Goal: Transaction & Acquisition: Purchase product/service

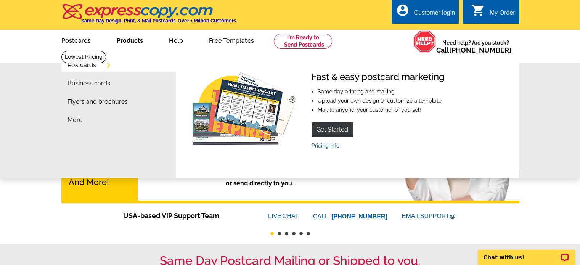
click at [132, 44] on link "Products" at bounding box center [129, 40] width 51 height 18
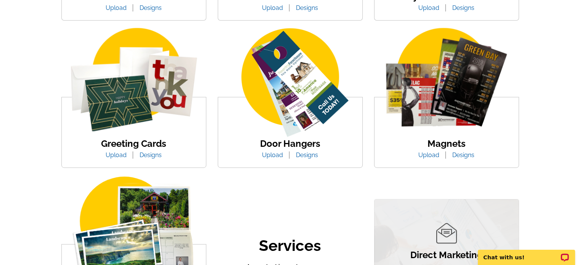
scroll to position [305, 0]
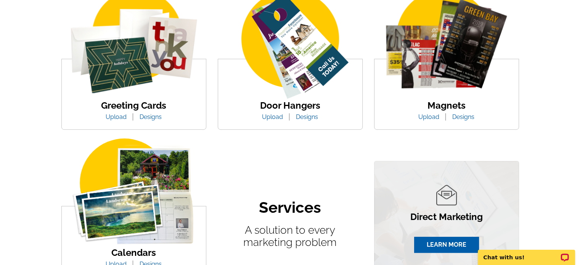
click at [466, 117] on link "Designs" at bounding box center [463, 116] width 34 height 7
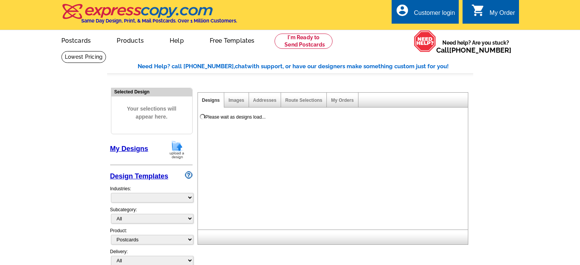
select select "1"
select select "2"
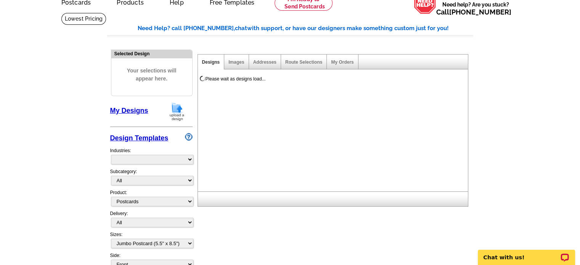
select select "971"
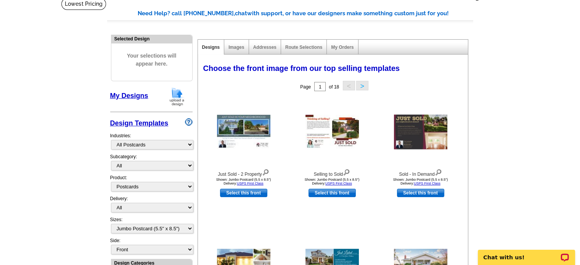
scroll to position [114, 0]
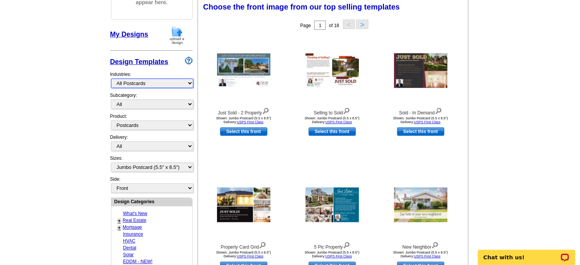
click at [142, 81] on select "What's New Real Estate Mortgage Insurance HVAC Dental Solar EDDM - NEW! Calenda…" at bounding box center [152, 84] width 82 height 10
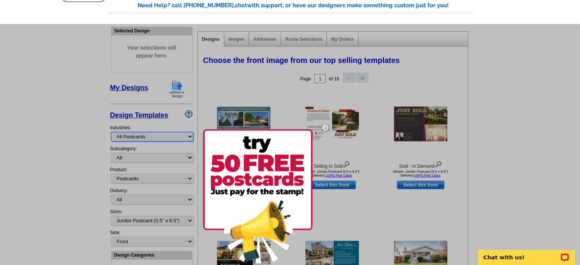
scroll to position [76, 0]
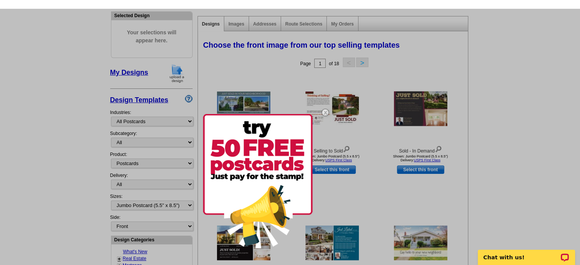
click at [325, 112] on img at bounding box center [325, 112] width 22 height 22
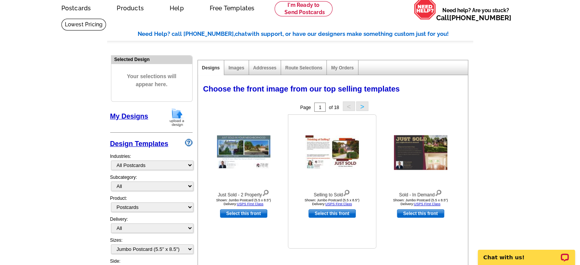
scroll to position [0, 0]
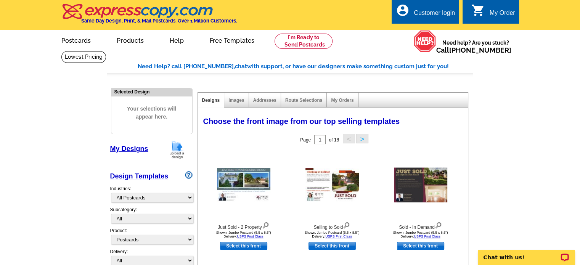
click at [140, 18] on img at bounding box center [137, 11] width 153 height 16
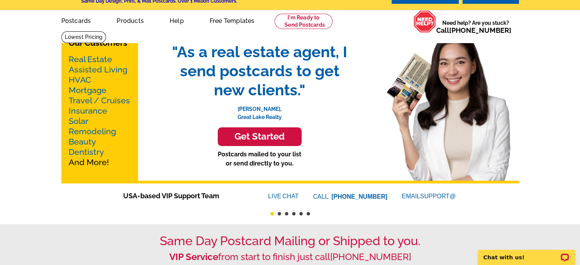
scroll to position [38, 0]
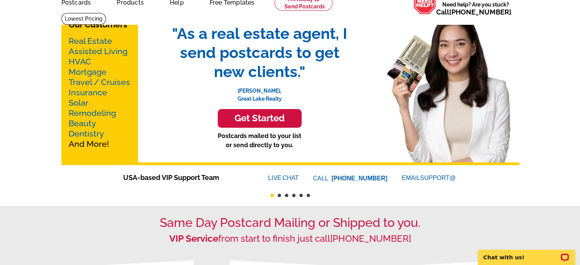
click at [97, 41] on link "Real Estate" at bounding box center [90, 41] width 43 height 10
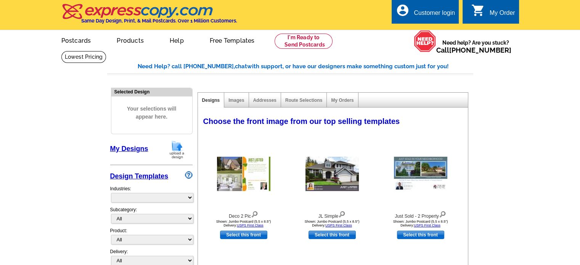
select select "785"
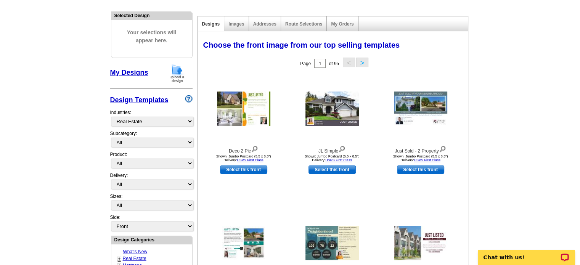
scroll to position [114, 0]
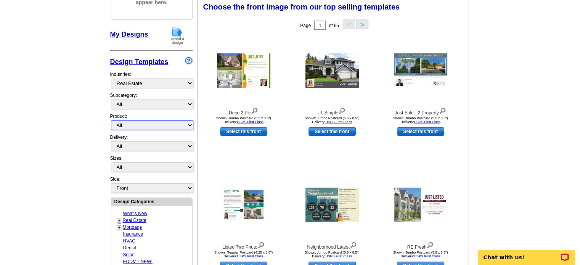
click at [163, 126] on select "All Postcards Letters and flyers Business Cards Door Hangers Greeting Cards" at bounding box center [152, 125] width 82 height 10
select select "4"
click at [111, 120] on select "All Postcards Letters and flyers Business Cards Door Hangers Greeting Cards" at bounding box center [152, 125] width 82 height 10
select select "10"
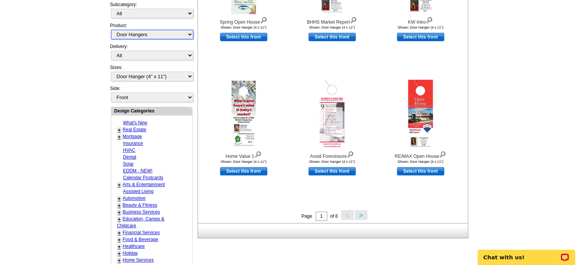
scroll to position [229, 0]
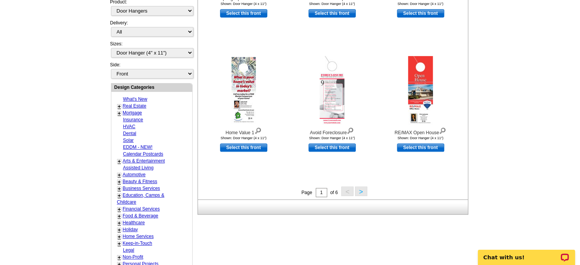
click at [360, 191] on button ">" at bounding box center [361, 191] width 12 height 10
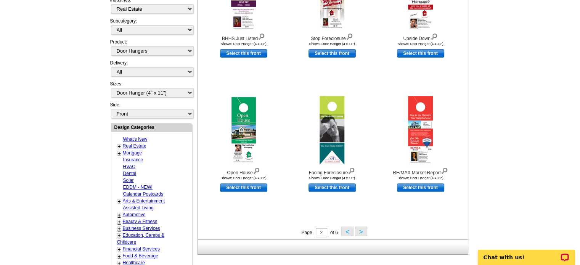
scroll to position [265, 0]
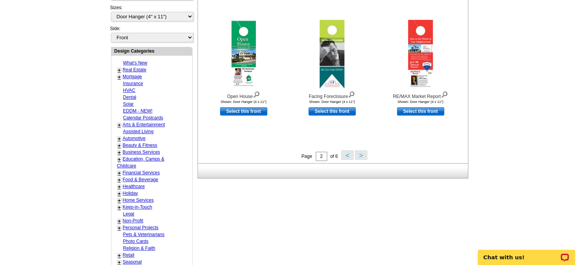
click at [360, 156] on button ">" at bounding box center [361, 155] width 12 height 10
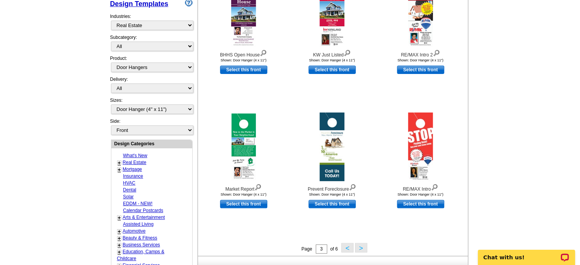
scroll to position [189, 0]
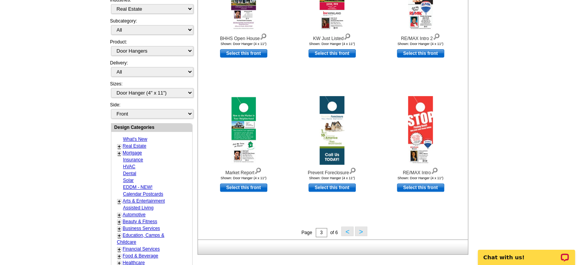
click at [363, 233] on button ">" at bounding box center [361, 231] width 12 height 10
click at [363, 233] on div "Need Help? call 800-260-5887, chat with support, or have our designers make som…" at bounding box center [290, 147] width 366 height 549
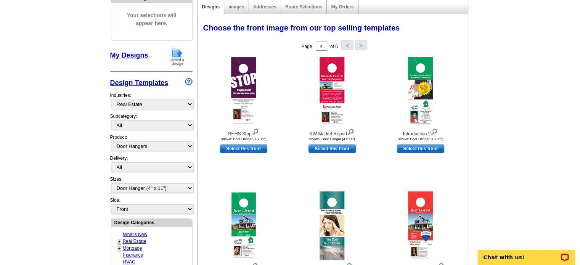
scroll to position [0, 0]
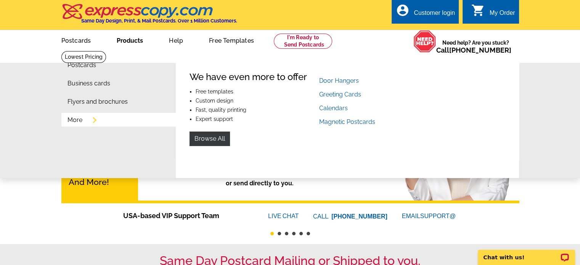
click at [77, 121] on link "More" at bounding box center [74, 120] width 15 height 6
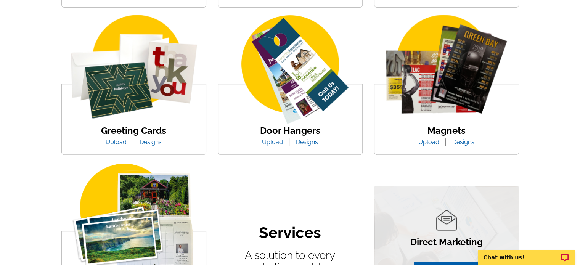
scroll to position [305, 0]
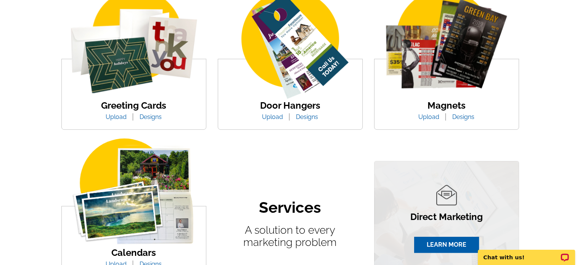
click at [461, 118] on link "Designs" at bounding box center [463, 116] width 34 height 7
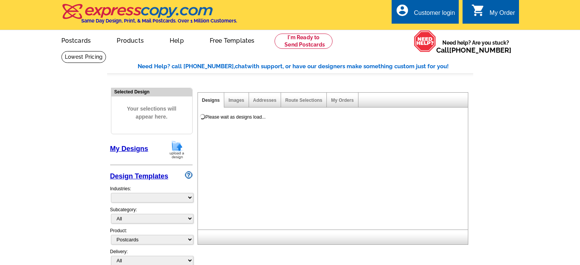
select select "1"
select select "2"
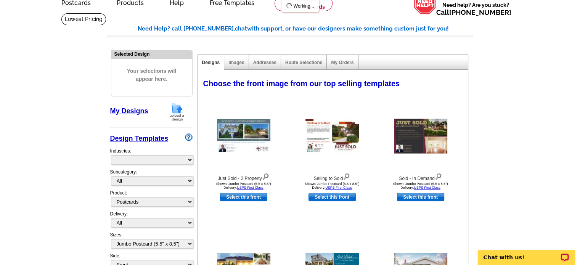
select select "971"
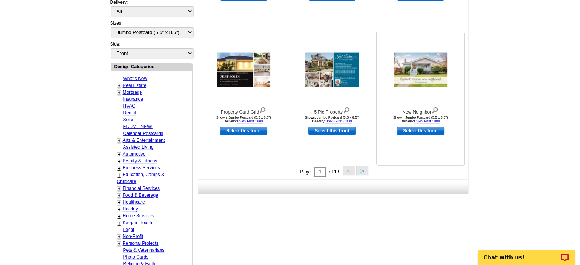
scroll to position [267, 0]
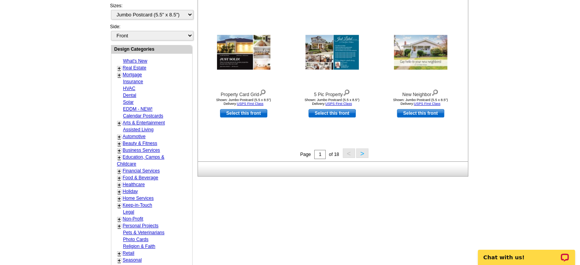
click at [366, 151] on button ">" at bounding box center [362, 153] width 12 height 10
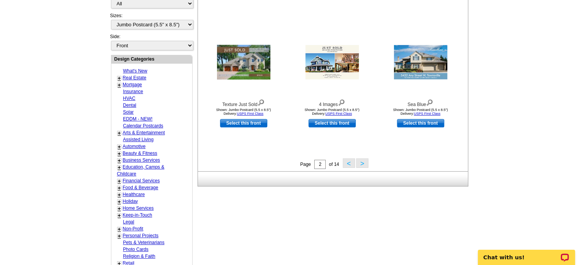
scroll to position [303, 0]
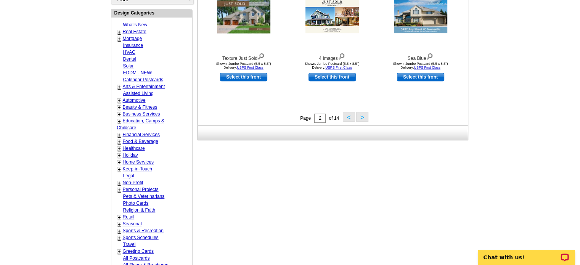
click at [363, 117] on button ">" at bounding box center [362, 117] width 12 height 10
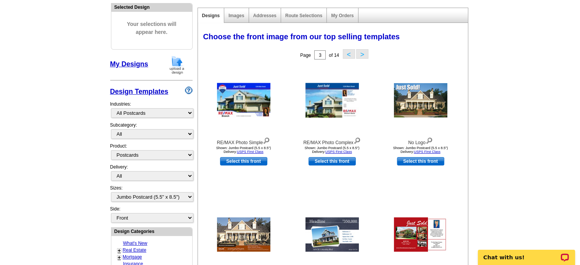
scroll to position [0, 0]
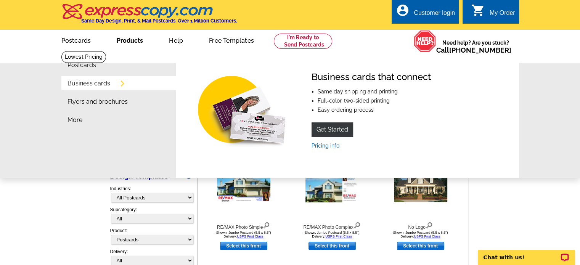
click at [94, 84] on link "Business cards" at bounding box center [88, 83] width 43 height 6
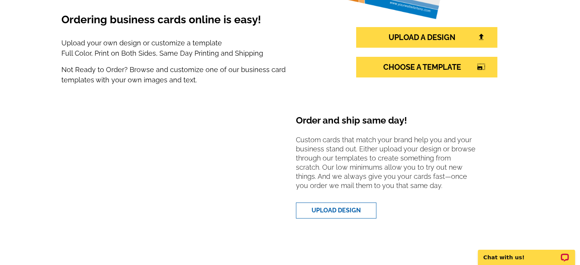
scroll to position [153, 0]
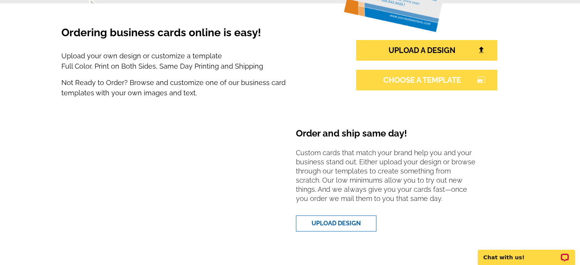
click at [434, 83] on link "CHOOSE A TEMPLATE photo_size_select_large" at bounding box center [426, 80] width 141 height 21
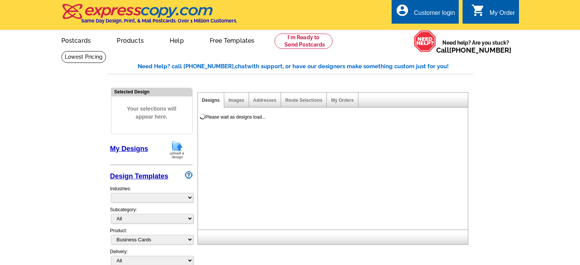
select select "3"
select select "5"
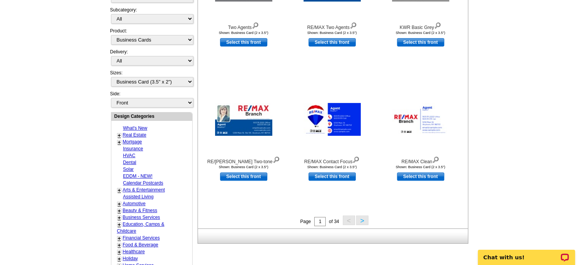
scroll to position [153, 0]
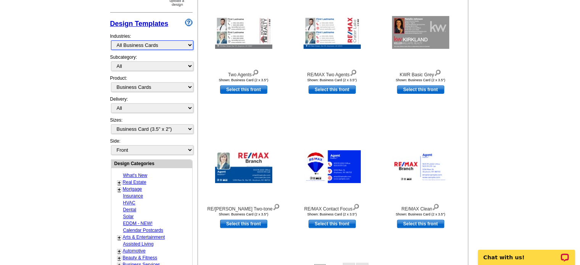
click at [159, 43] on select "What's New Real Estate Mortgage Insurance HVAC Dental Solar EDDM - NEW! Calenda…" at bounding box center [152, 45] width 82 height 10
select select "785"
click at [111, 40] on select "What's New Real Estate Mortgage Insurance HVAC Dental Solar EDDM - NEW! Calenda…" at bounding box center [152, 45] width 82 height 10
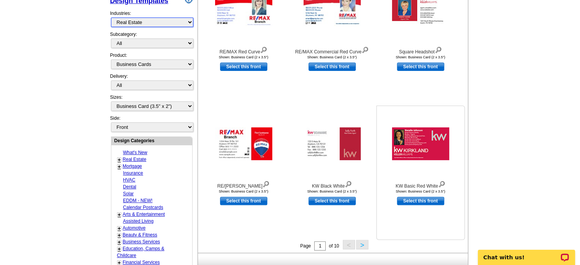
scroll to position [189, 0]
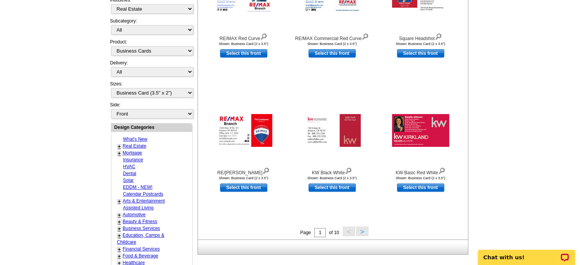
click at [361, 236] on button ">" at bounding box center [362, 231] width 12 height 10
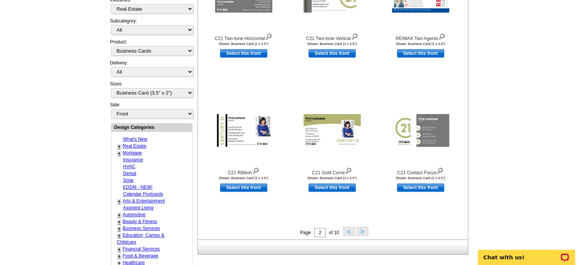
scroll to position [227, 0]
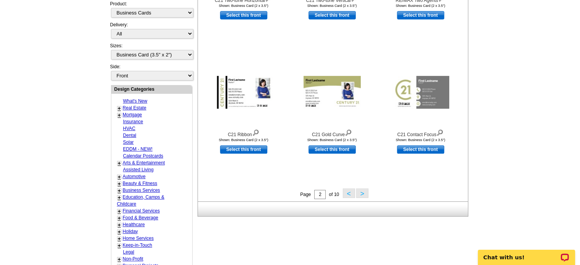
click at [361, 190] on button ">" at bounding box center [362, 193] width 12 height 10
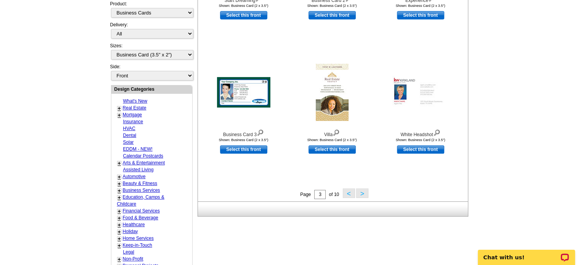
click at [365, 195] on button ">" at bounding box center [362, 193] width 12 height 10
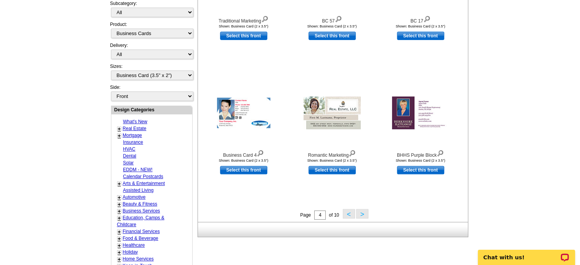
scroll to position [265, 0]
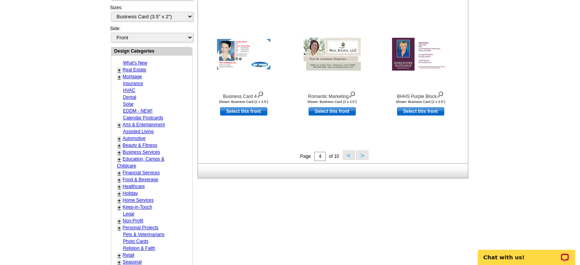
click at [344, 157] on button "<" at bounding box center [349, 155] width 12 height 10
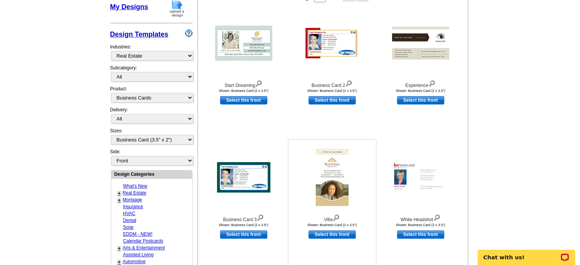
scroll to position [189, 0]
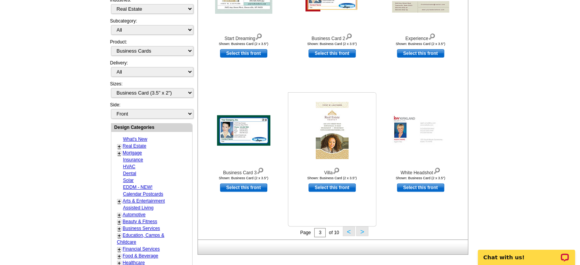
click at [329, 187] on link "Select this front" at bounding box center [331, 187] width 47 height 8
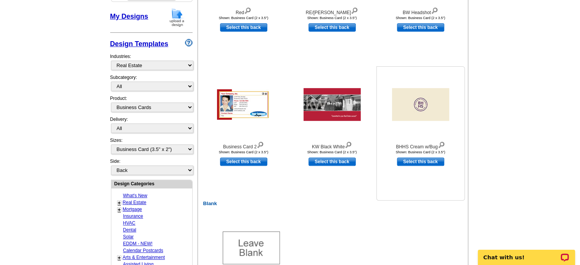
scroll to position [76, 0]
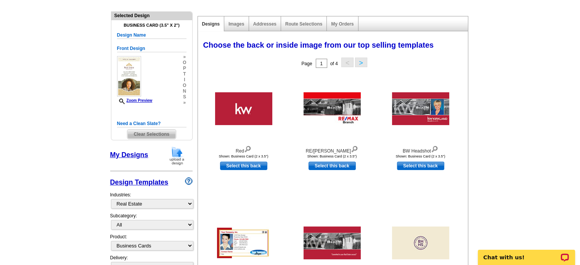
click at [362, 62] on button ">" at bounding box center [361, 63] width 12 height 10
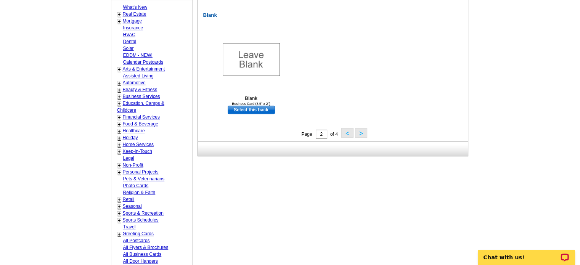
scroll to position [419, 0]
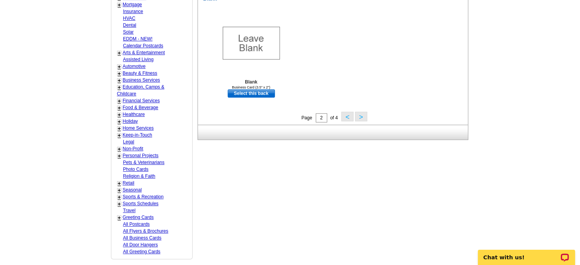
click at [364, 118] on button ">" at bounding box center [361, 117] width 12 height 10
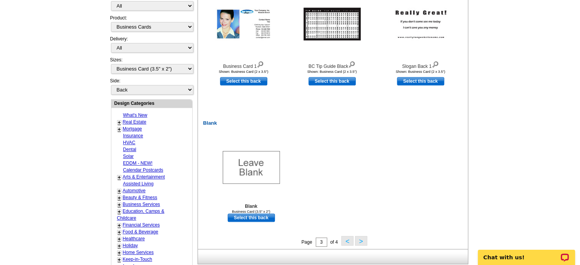
scroll to position [341, 0]
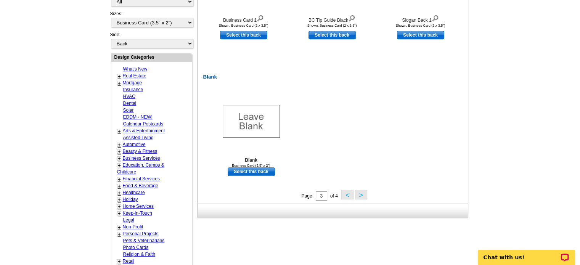
click at [363, 192] on button ">" at bounding box center [361, 195] width 12 height 10
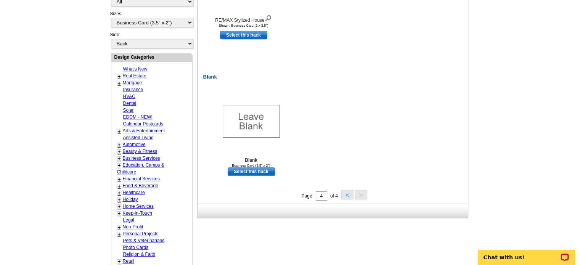
click at [345, 196] on button "<" at bounding box center [347, 195] width 12 height 10
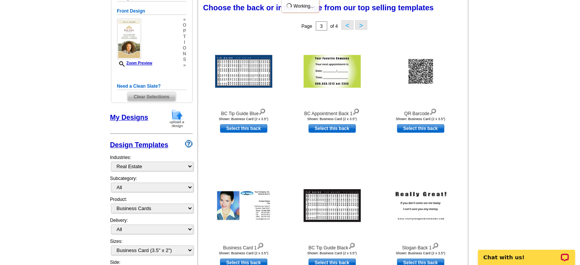
scroll to position [112, 0]
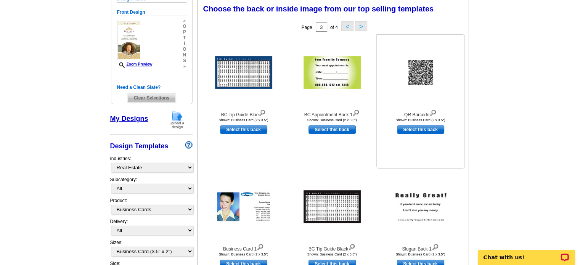
click at [431, 71] on img at bounding box center [420, 72] width 57 height 33
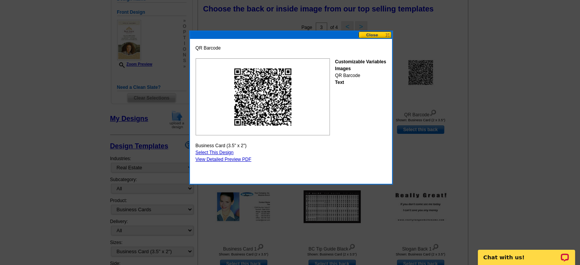
click at [374, 35] on button at bounding box center [375, 34] width 34 height 7
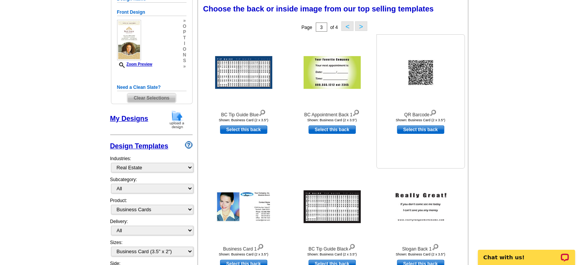
click at [429, 130] on link "Select this back" at bounding box center [420, 129] width 47 height 8
select select "front"
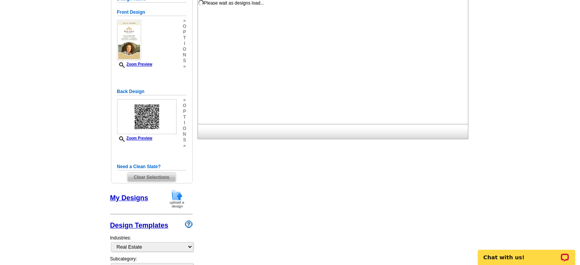
scroll to position [0, 0]
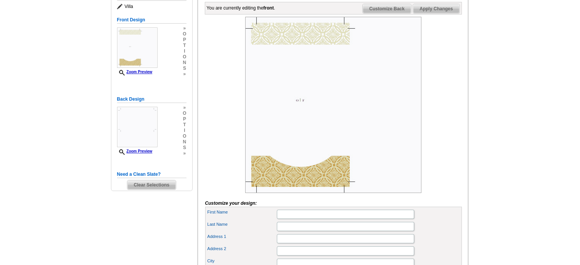
click at [312, 52] on img at bounding box center [333, 105] width 176 height 176
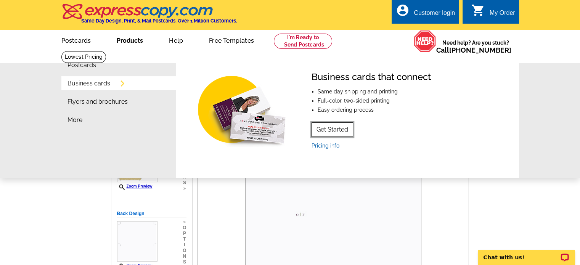
click at [329, 131] on link "Get Started" at bounding box center [333, 129] width 42 height 14
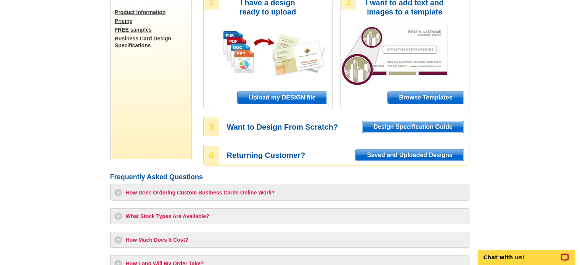
scroll to position [76, 0]
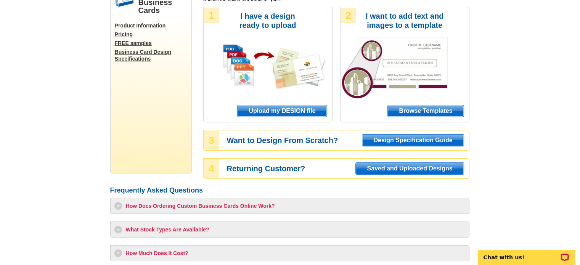
click at [312, 109] on span "Upload my DESIGN file" at bounding box center [282, 110] width 89 height 11
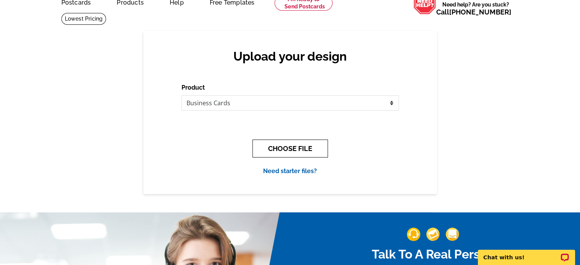
click at [309, 147] on button "CHOOSE FILE" at bounding box center [289, 149] width 75 height 18
